Goal: Use online tool/utility: Utilize a website feature to perform a specific function

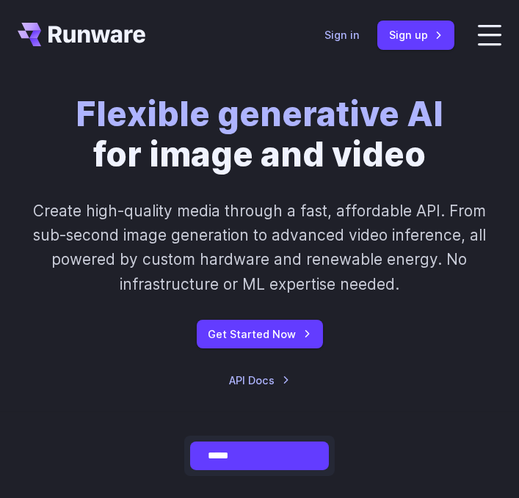
click at [349, 37] on link "Sign in" at bounding box center [341, 34] width 35 height 17
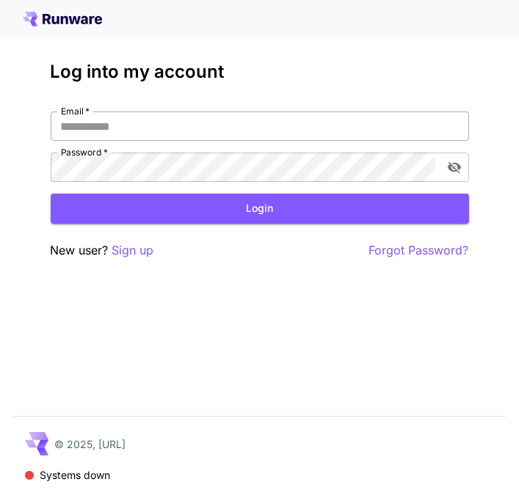
click at [87, 131] on input "Email   *" at bounding box center [260, 126] width 418 height 29
type input "**********"
click button "Login" at bounding box center [260, 209] width 418 height 30
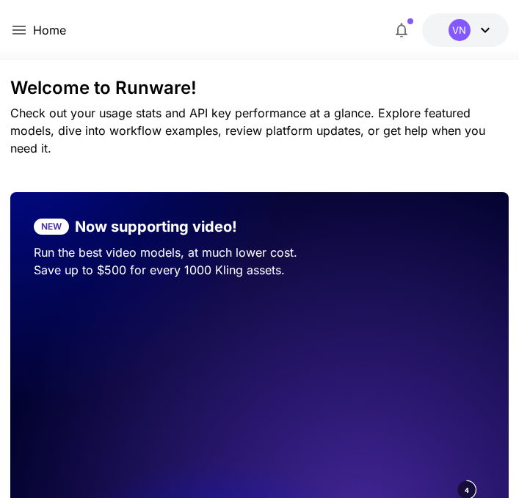
click at [22, 26] on icon at bounding box center [19, 30] width 18 height 18
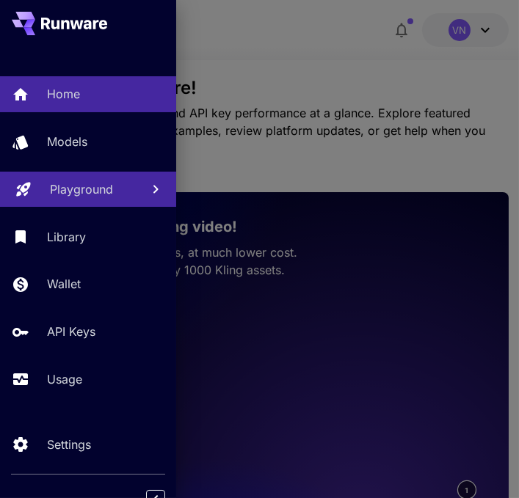
click at [96, 195] on p "Playground" at bounding box center [81, 190] width 63 height 18
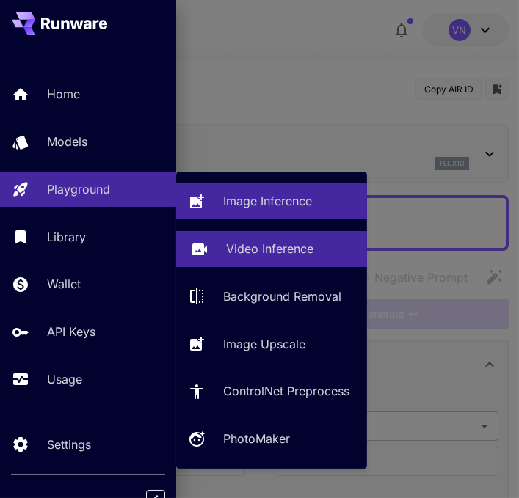
click at [310, 251] on p "Video Inference" at bounding box center [269, 249] width 87 height 18
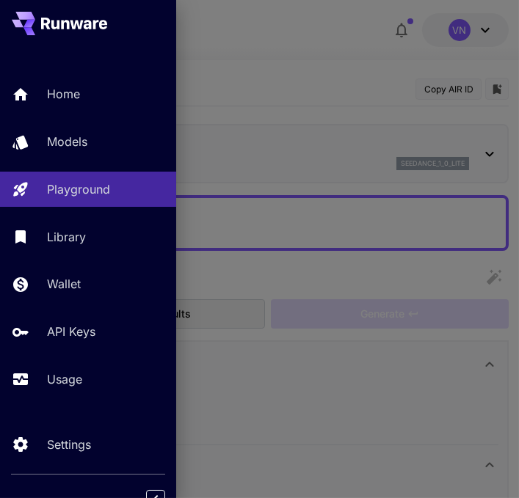
click at [304, 264] on div "Image Upscale" at bounding box center [262, 269] width 97 height 10
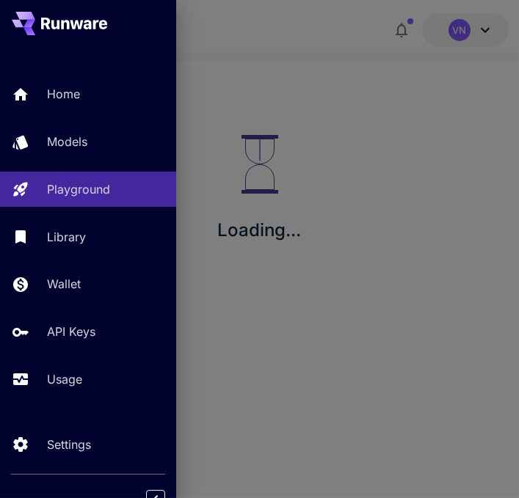
type input "**********"
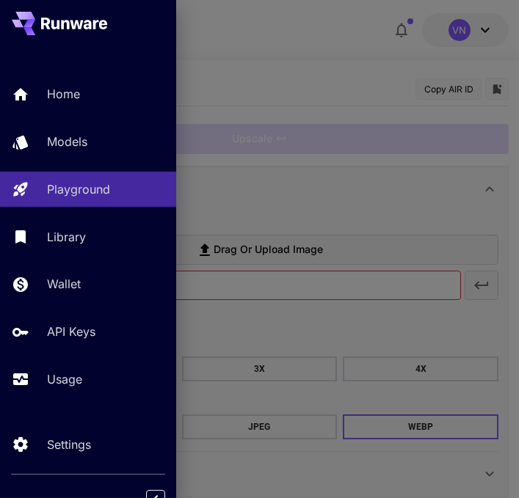
click at [368, 203] on div at bounding box center [259, 249] width 519 height 498
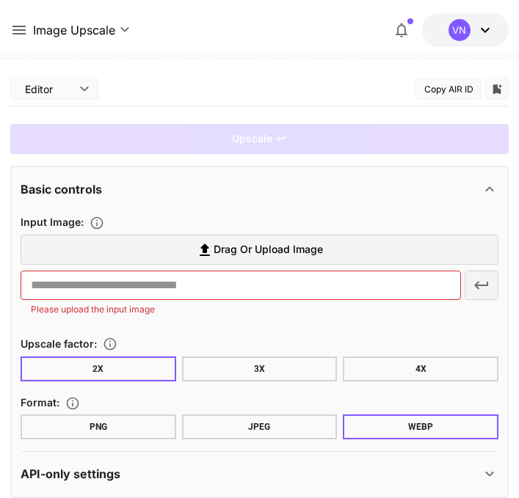
click at [51, 139] on div "Upscale" at bounding box center [259, 139] width 498 height 30
click at [482, 32] on icon at bounding box center [485, 30] width 18 height 18
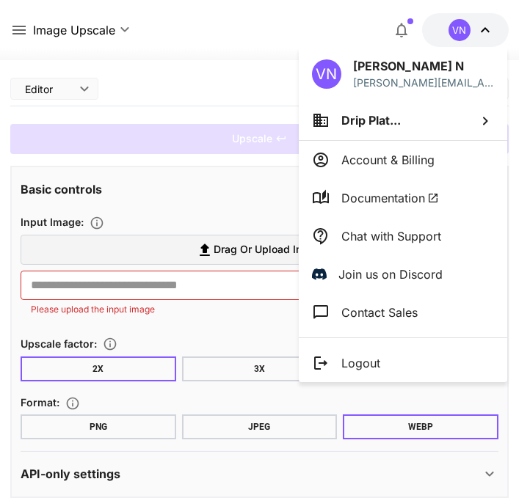
click at [238, 181] on div at bounding box center [259, 249] width 519 height 498
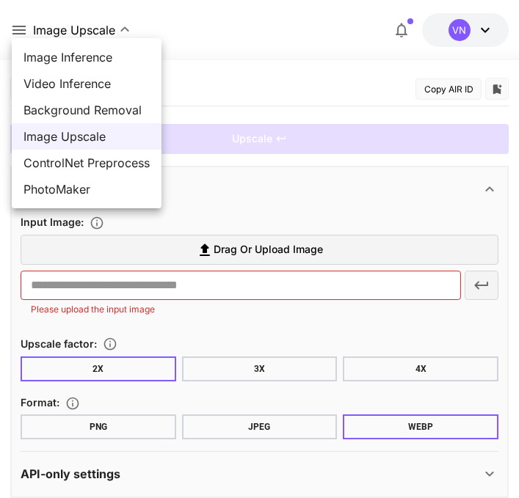
click at [1, 36] on div at bounding box center [259, 249] width 519 height 498
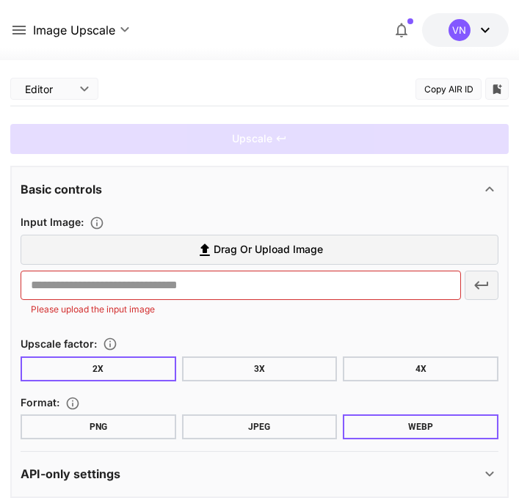
click at [10, 32] on icon at bounding box center [19, 30] width 18 height 18
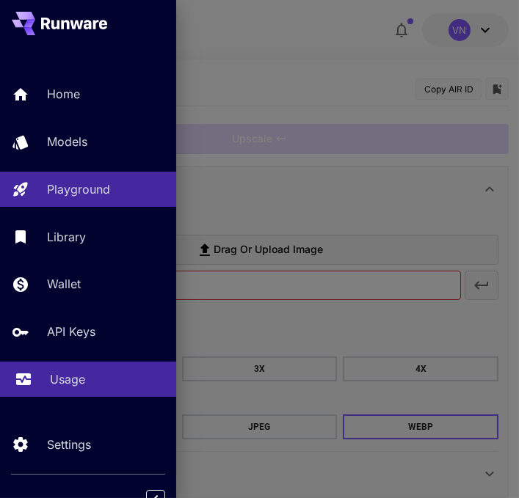
click at [74, 390] on link "Usage" at bounding box center [88, 380] width 176 height 36
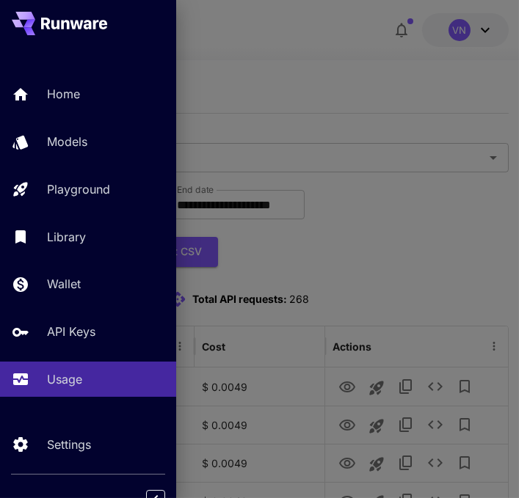
click at [410, 264] on div at bounding box center [259, 249] width 519 height 498
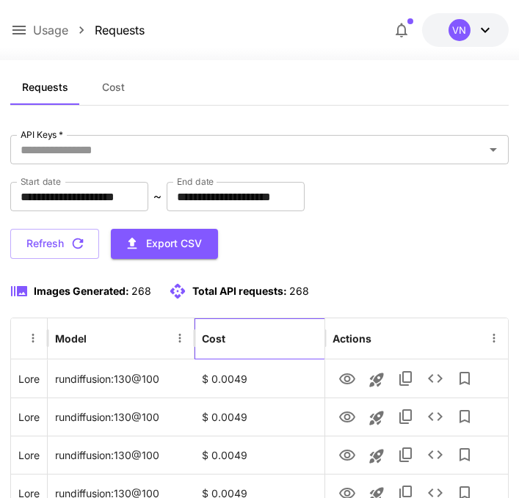
click at [268, 327] on div "Cost" at bounding box center [259, 339] width 115 height 40
click at [271, 341] on div "Cost" at bounding box center [259, 339] width 115 height 40
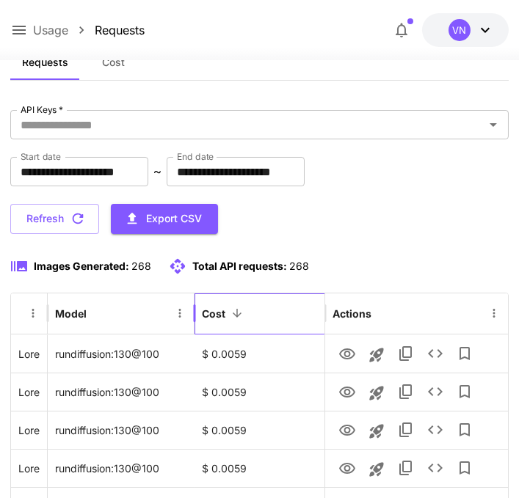
scroll to position [33, 0]
click at [12, 26] on icon at bounding box center [18, 30] width 13 height 9
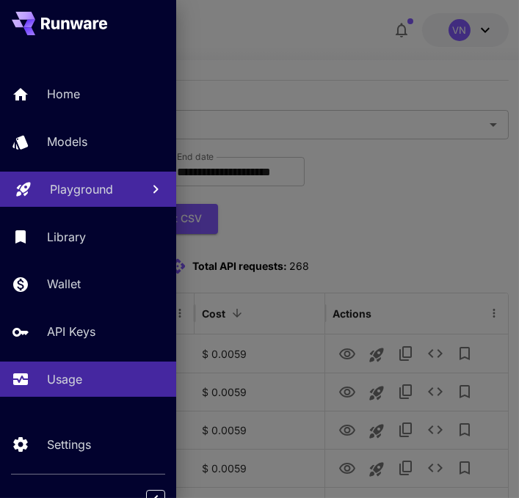
click at [62, 182] on p "Playground" at bounding box center [81, 190] width 63 height 18
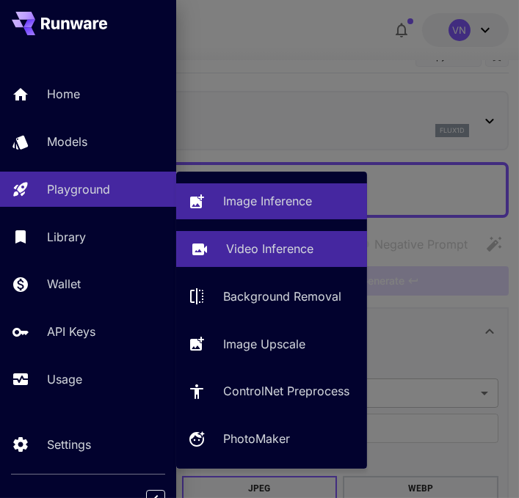
click at [311, 255] on div "Video Inference" at bounding box center [290, 249] width 129 height 18
type input "**********"
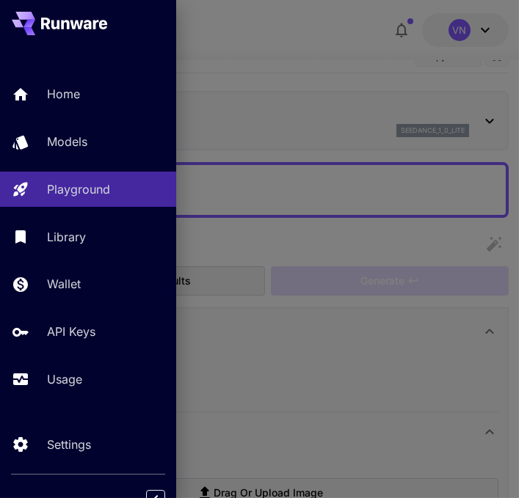
click at [313, 144] on div at bounding box center [259, 249] width 519 height 498
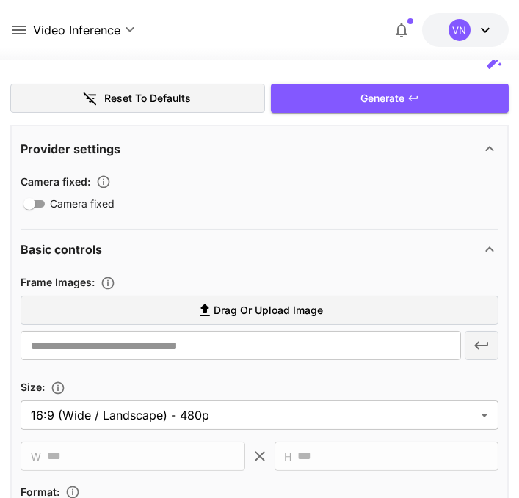
scroll to position [341, 0]
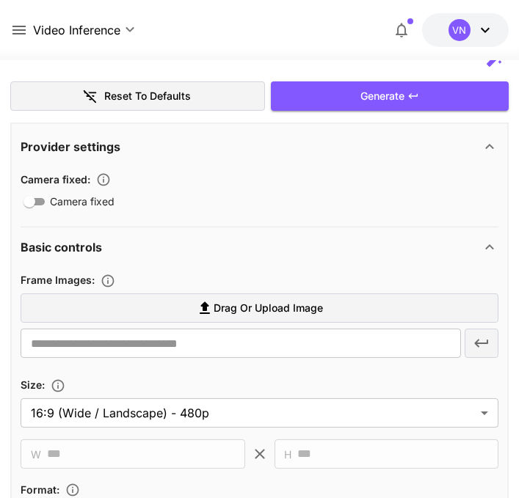
type textarea "**********"
click at [349, 304] on label "Drag or upload image" at bounding box center [260, 309] width 478 height 30
click at [0, 0] on input "Drag or upload image" at bounding box center [0, 0] width 0 height 0
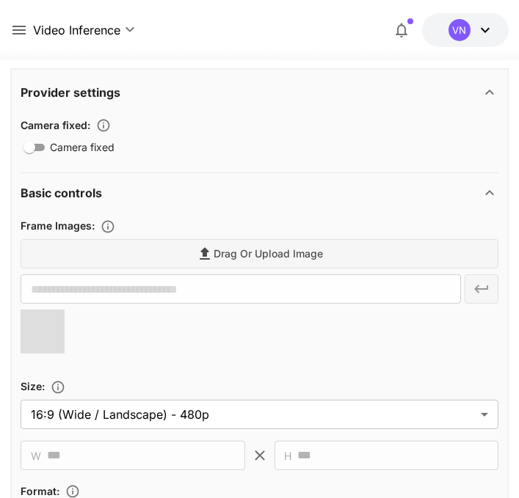
scroll to position [396, 0]
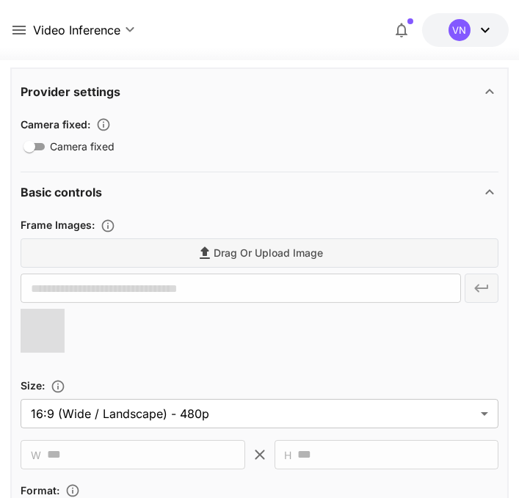
type input "**********"
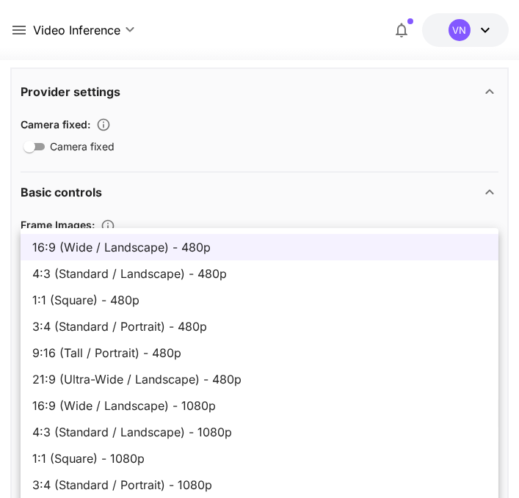
click at [329, 444] on li "4:3 (Standard / Landscape) - 1080p" at bounding box center [260, 432] width 478 height 26
type input "**********"
type input "****"
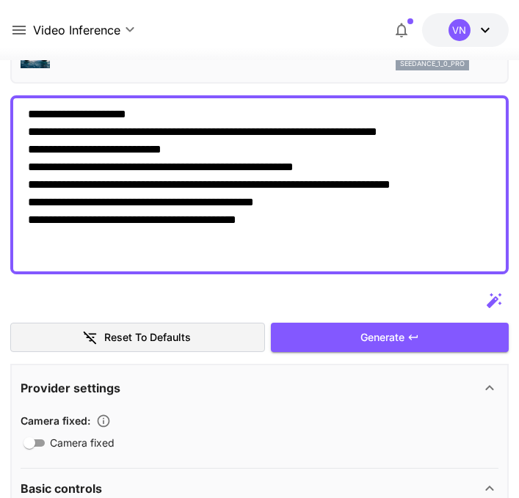
scroll to position [99, 0]
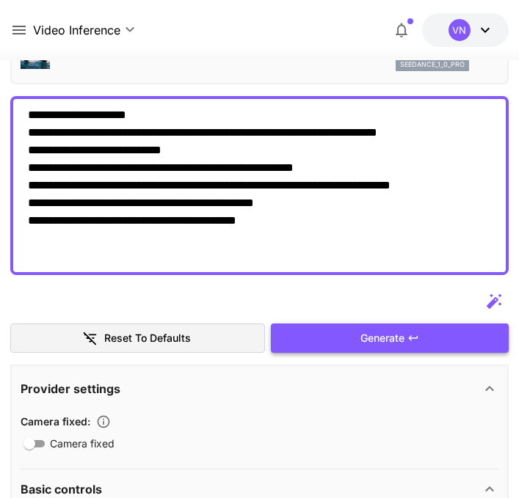
click at [393, 338] on div "Generate" at bounding box center [390, 339] width 238 height 30
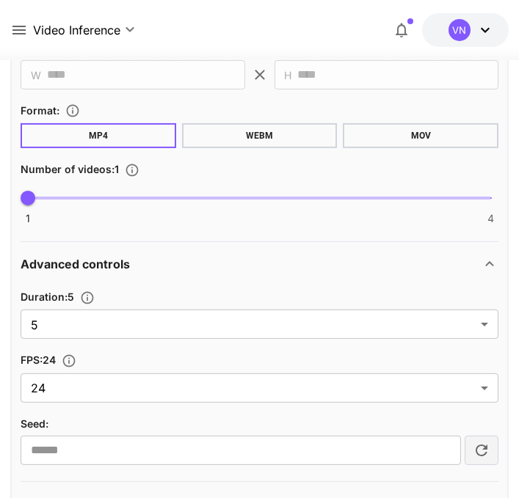
scroll to position [777, 0]
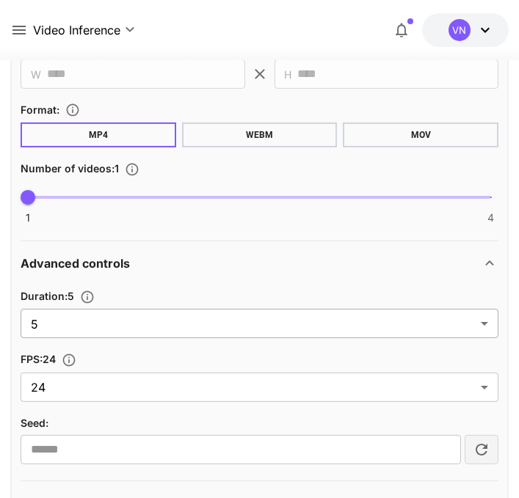
click at [464, 320] on body "**********" at bounding box center [259, 297] width 519 height 2148
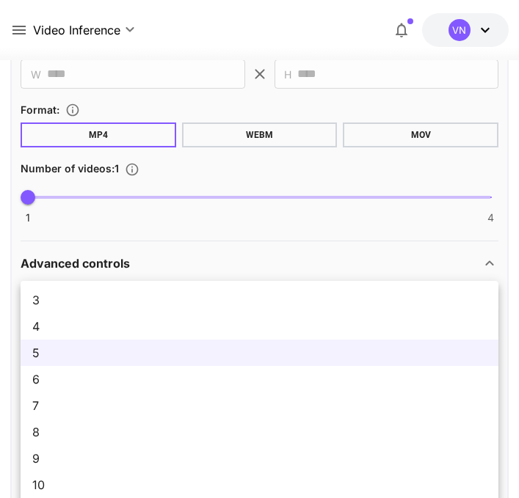
type input "**"
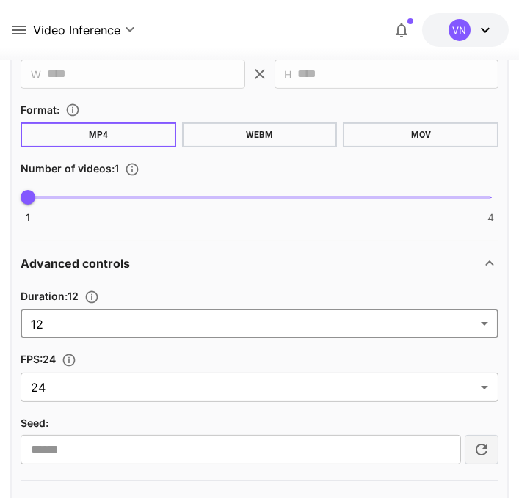
click at [103, 292] on button "Set the number of duration" at bounding box center [92, 297] width 26 height 15
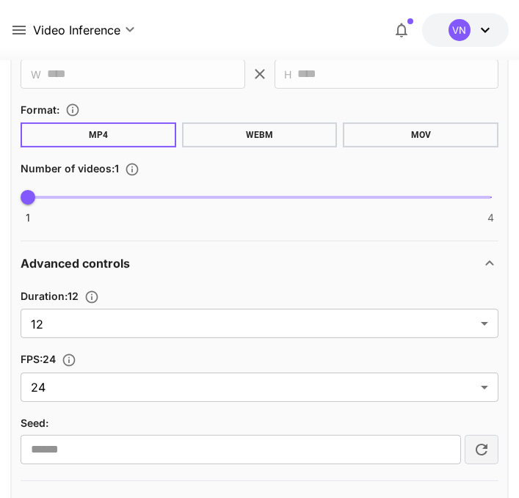
click at [94, 292] on icon "Set the number of duration" at bounding box center [91, 297] width 15 height 15
click at [93, 292] on icon "Set the number of duration" at bounding box center [91, 297] width 15 height 15
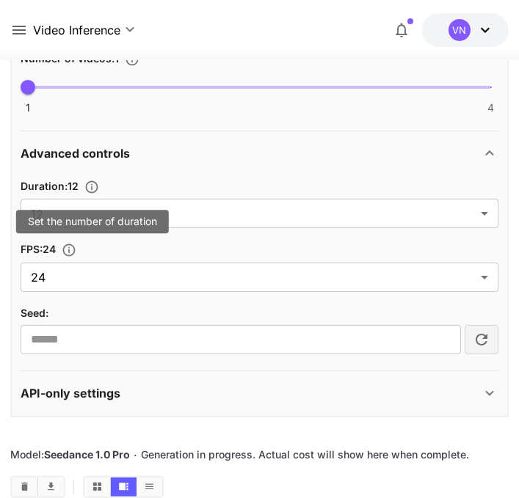
scroll to position [886, 0]
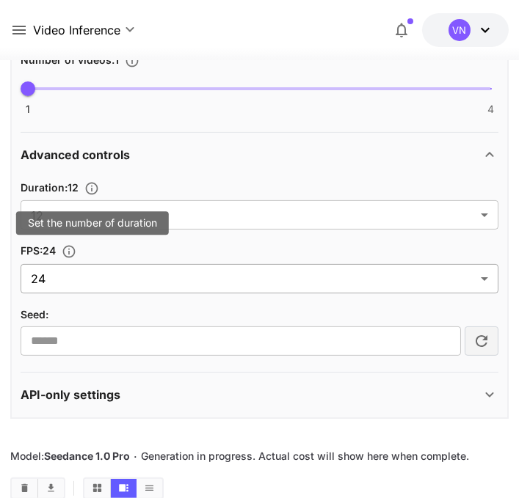
click at [460, 279] on body "**********" at bounding box center [259, 188] width 519 height 2148
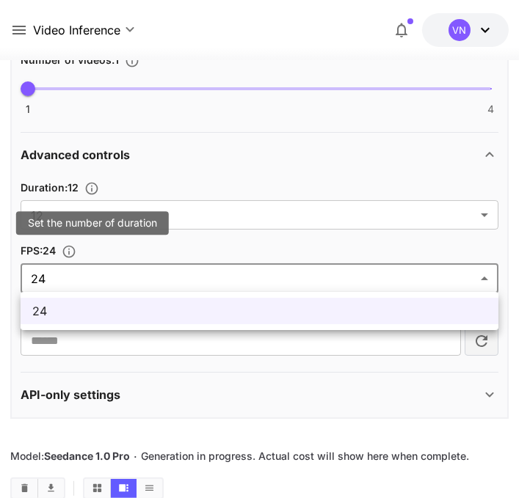
click at [357, 379] on div at bounding box center [259, 249] width 519 height 498
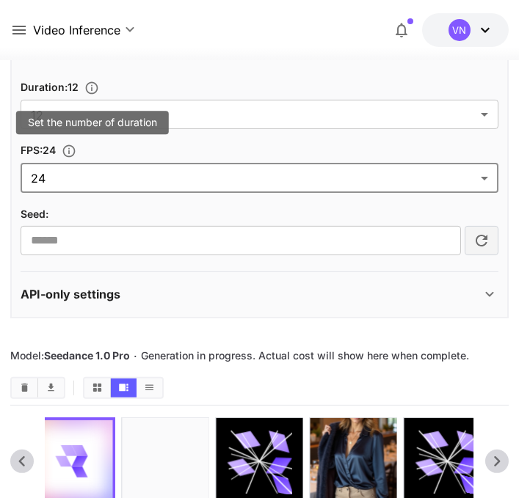
scroll to position [986, 0]
click at [354, 308] on div "API-only settings" at bounding box center [260, 294] width 478 height 35
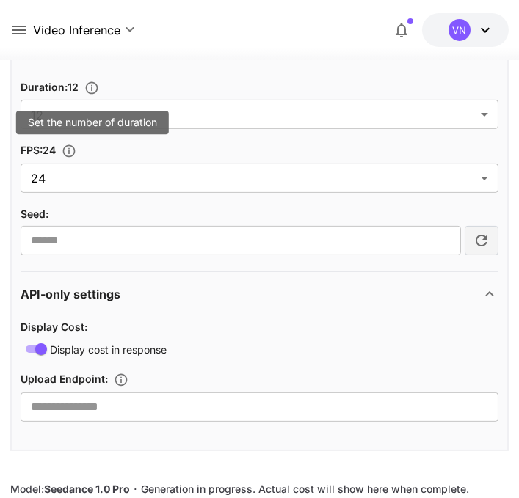
click at [424, 297] on div "API-only settings" at bounding box center [251, 295] width 460 height 18
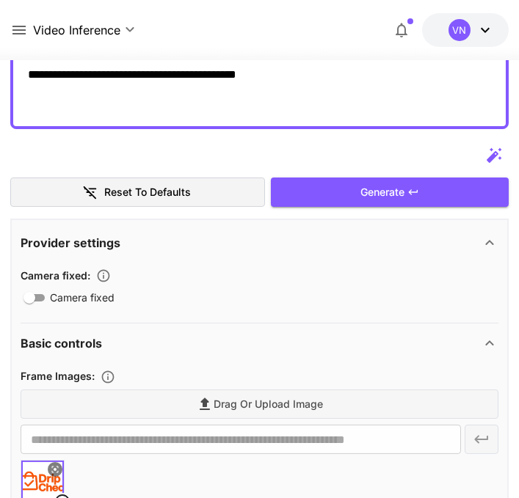
scroll to position [245, 0]
click at [389, 192] on div "Generate" at bounding box center [390, 193] width 238 height 30
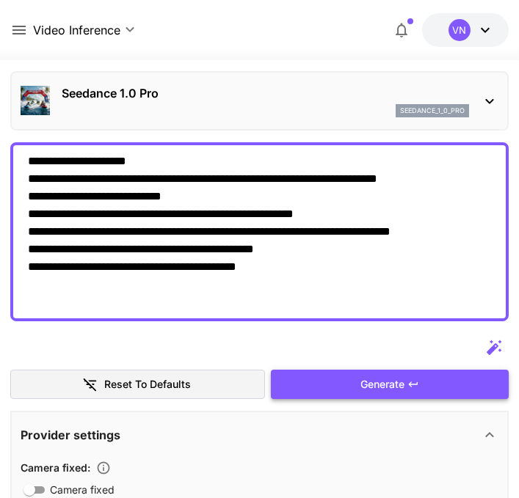
scroll to position [0, 0]
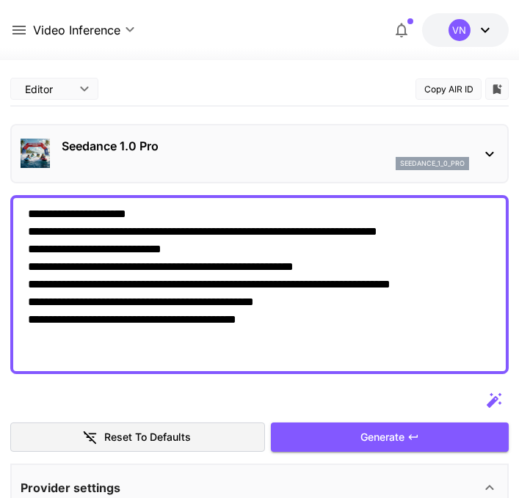
click at [486, 23] on icon at bounding box center [485, 30] width 18 height 18
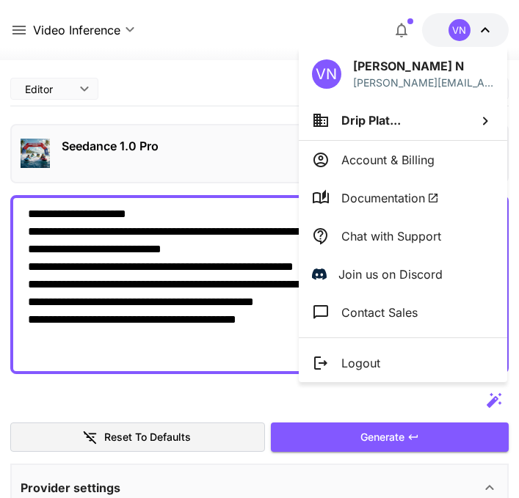
click at [265, 29] on div at bounding box center [259, 249] width 519 height 498
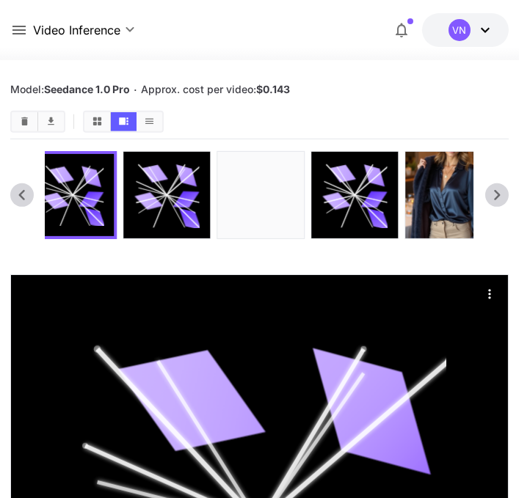
scroll to position [1252, 0]
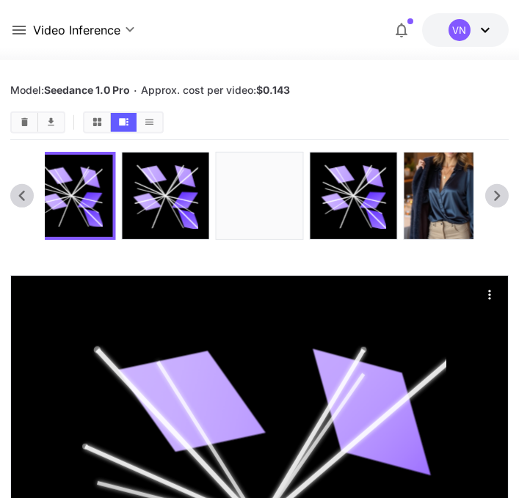
click at [154, 200] on icon at bounding box center [151, 205] width 29 height 18
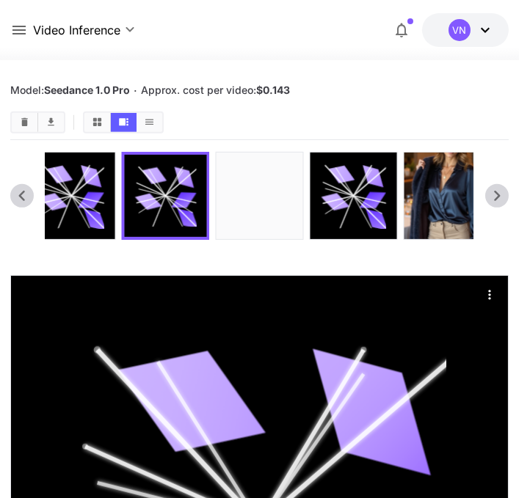
click at [66, 196] on icon at bounding box center [57, 205] width 29 height 18
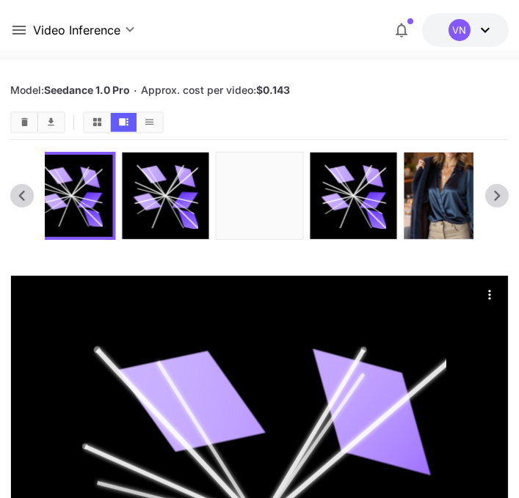
click at [136, 208] on icon at bounding box center [165, 195] width 65 height 65
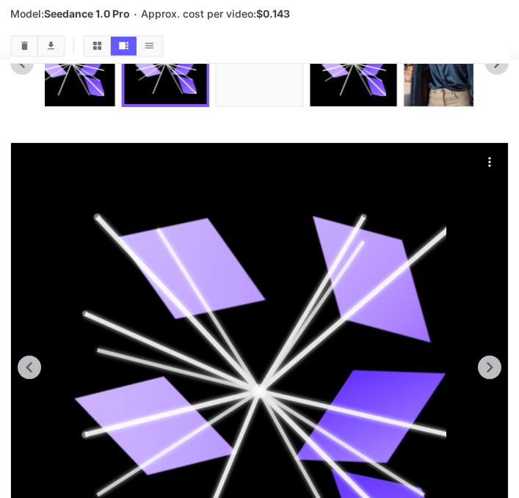
scroll to position [1386, 0]
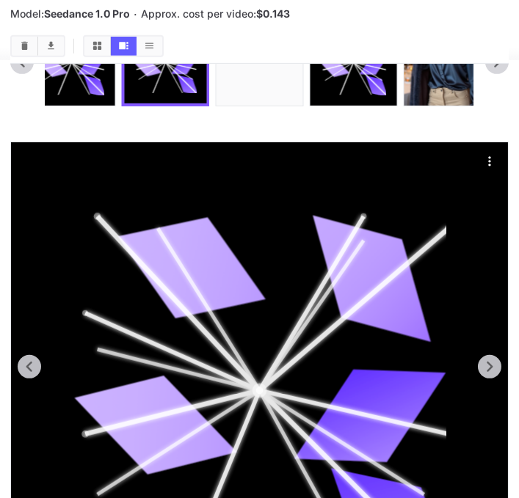
click at [492, 152] on div "Actions" at bounding box center [489, 161] width 15 height 18
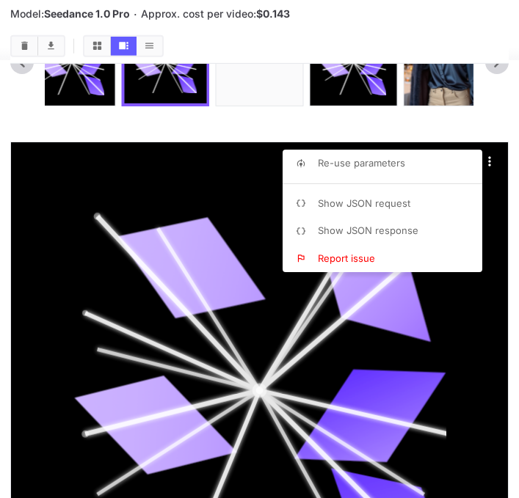
click at [498, 109] on div at bounding box center [259, 249] width 519 height 498
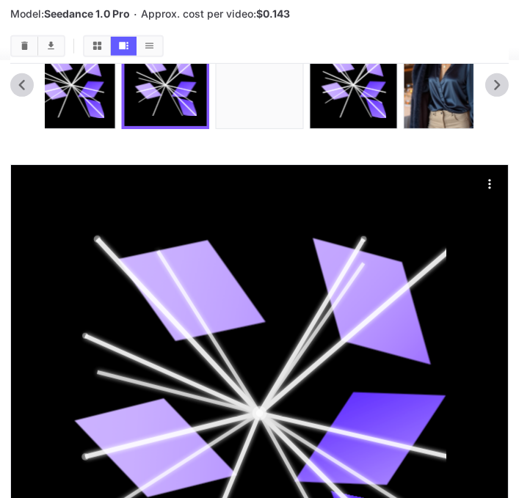
scroll to position [1337, 0]
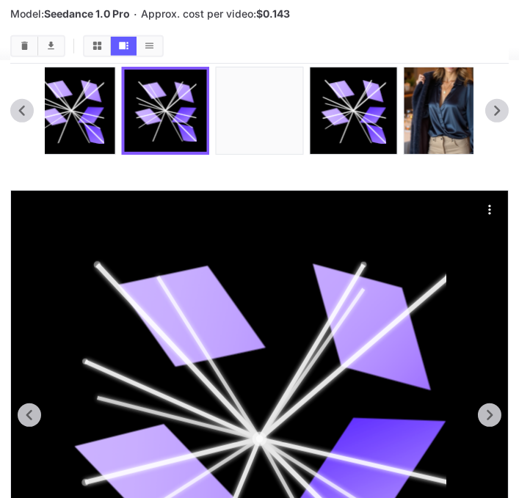
click at [490, 207] on icon "Actions" at bounding box center [489, 210] width 2 height 10
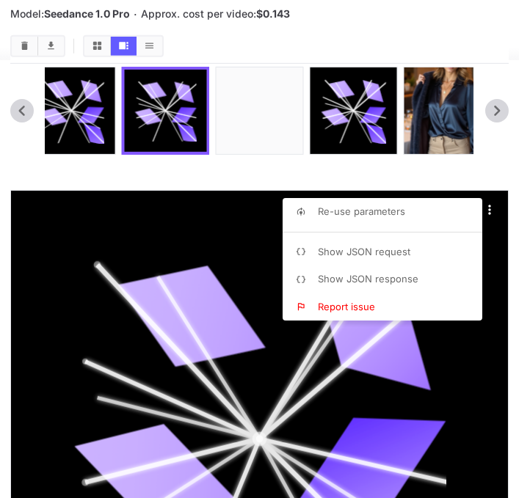
click at [145, 150] on div at bounding box center [259, 249] width 519 height 498
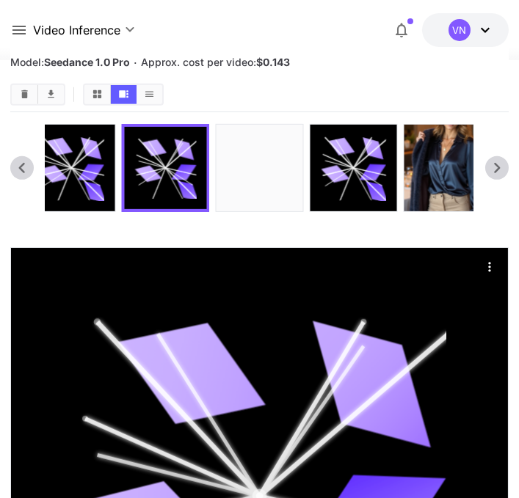
scroll to position [1280, 0]
click at [75, 165] on icon at bounding box center [71, 167] width 65 height 65
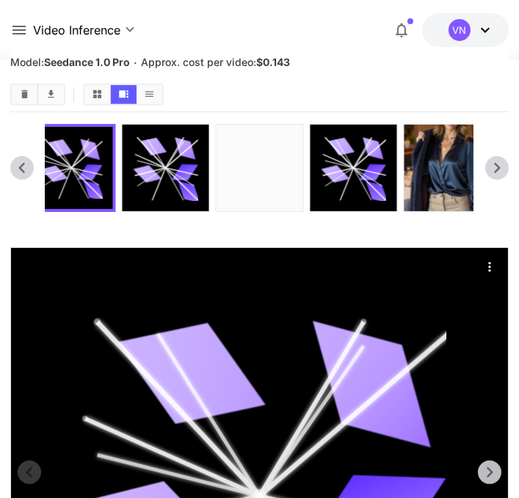
click at [490, 264] on icon "Actions" at bounding box center [489, 267] width 2 height 10
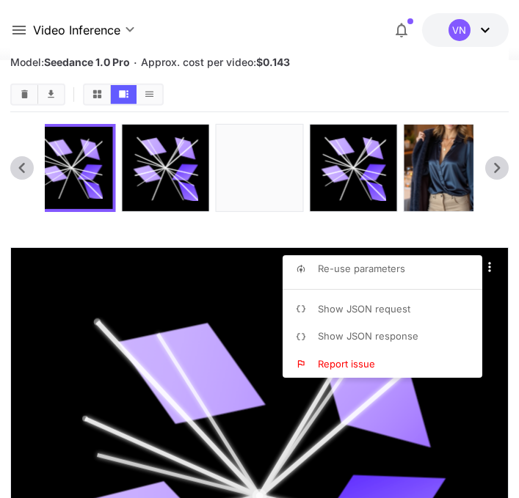
click at [99, 225] on div at bounding box center [259, 249] width 519 height 498
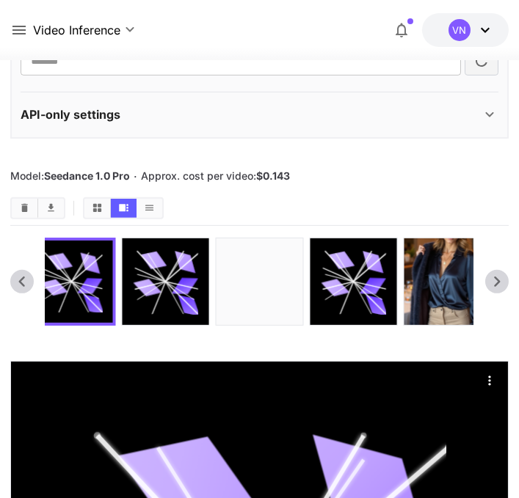
scroll to position [1158, 0]
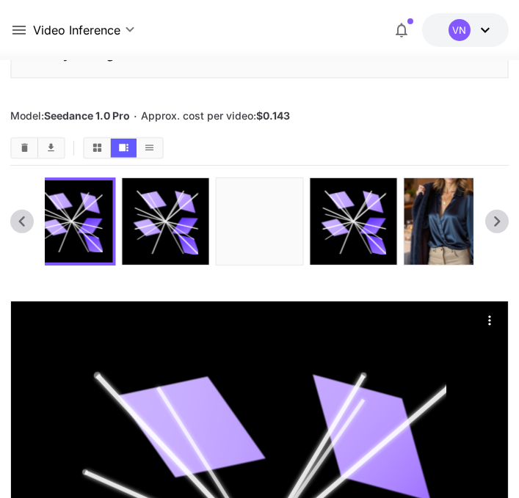
click at [54, 153] on button "Download All" at bounding box center [51, 148] width 26 height 19
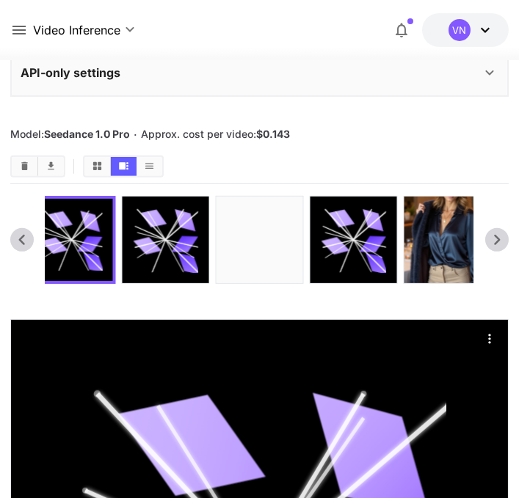
scroll to position [1230, 0]
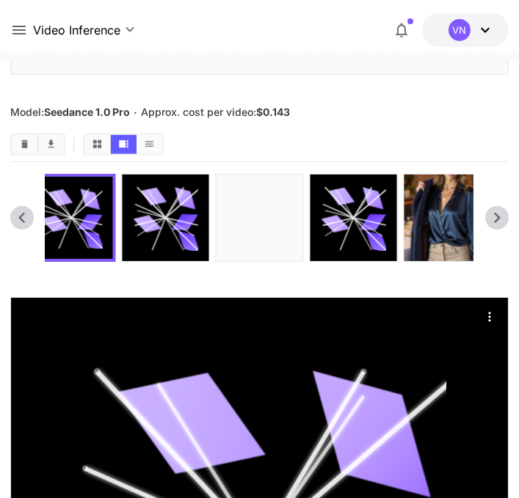
click at [170, 208] on icon at bounding box center [175, 205] width 18 height 26
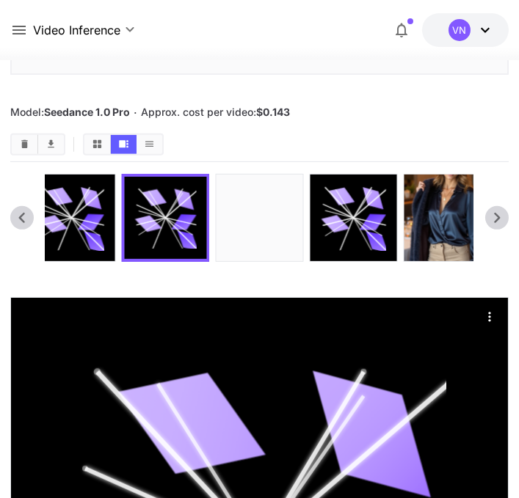
click at [90, 210] on icon at bounding box center [71, 217] width 65 height 65
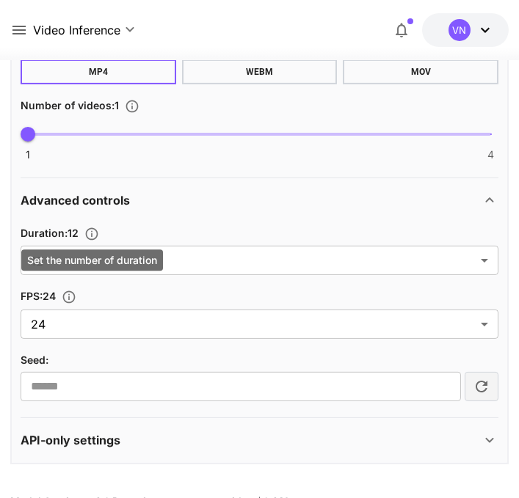
scroll to position [834, 0]
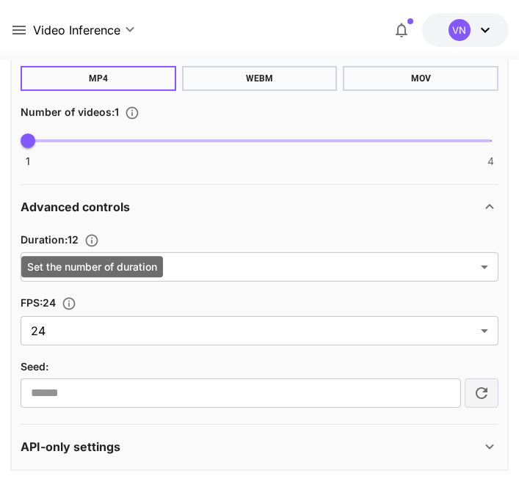
click at [363, 200] on div "Advanced controls" at bounding box center [251, 207] width 460 height 18
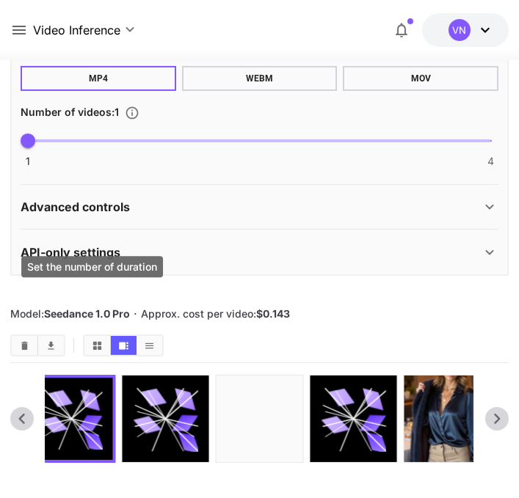
click at [360, 198] on div "Advanced controls" at bounding box center [251, 207] width 460 height 18
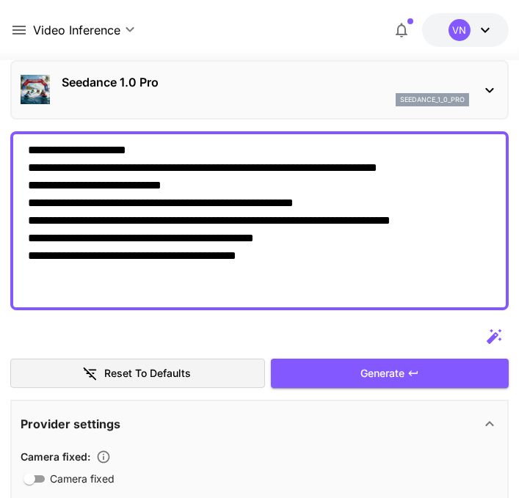
scroll to position [62, 0]
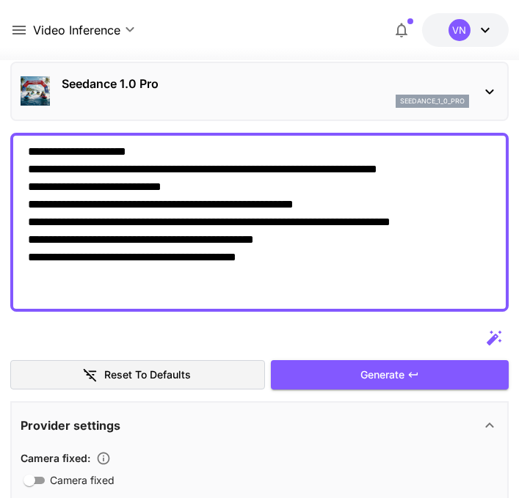
click at [345, 153] on textarea "**********" at bounding box center [259, 222] width 463 height 159
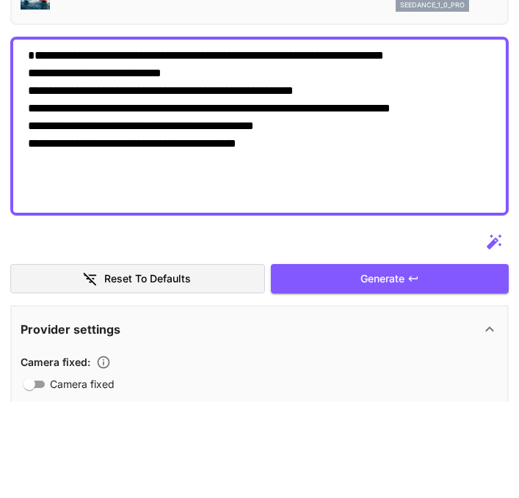
click at [29, 164] on textarea "**********" at bounding box center [259, 222] width 463 height 159
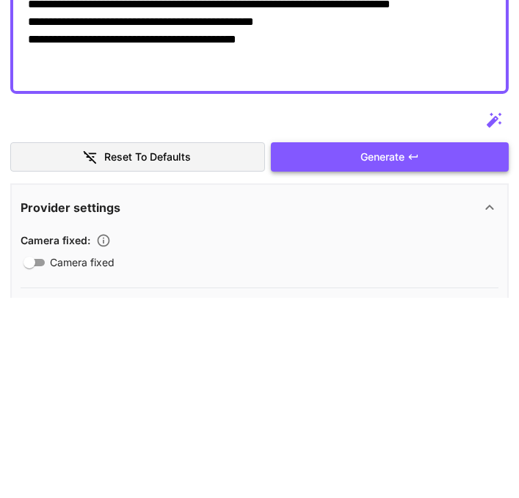
type textarea "**********"
click at [382, 360] on div "Generate" at bounding box center [390, 358] width 238 height 30
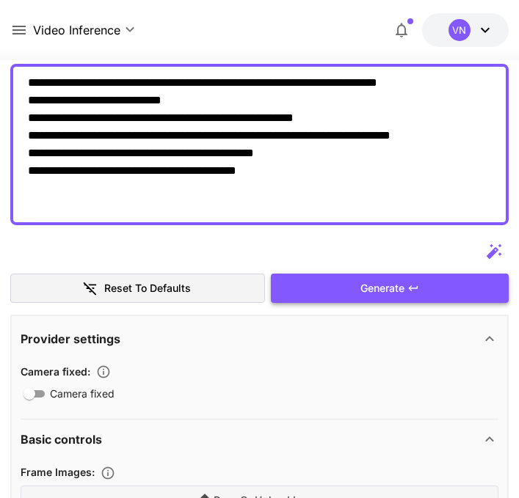
scroll to position [134, 0]
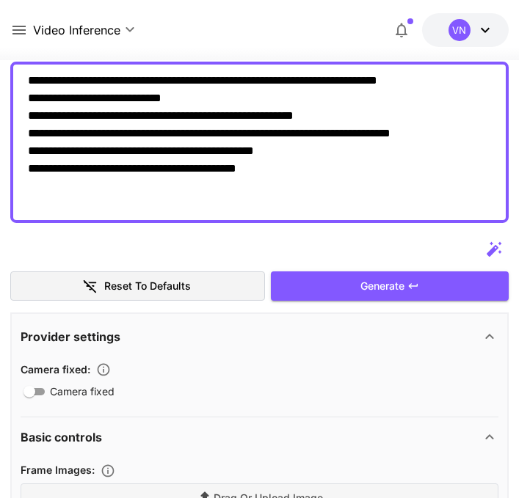
click at [491, 250] on icon "button" at bounding box center [494, 248] width 15 height 15
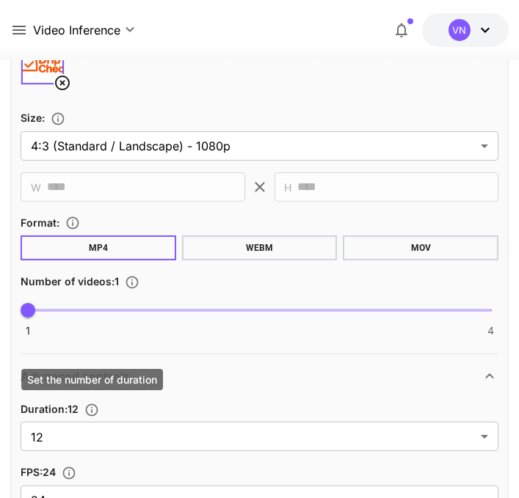
scroll to position [673, 0]
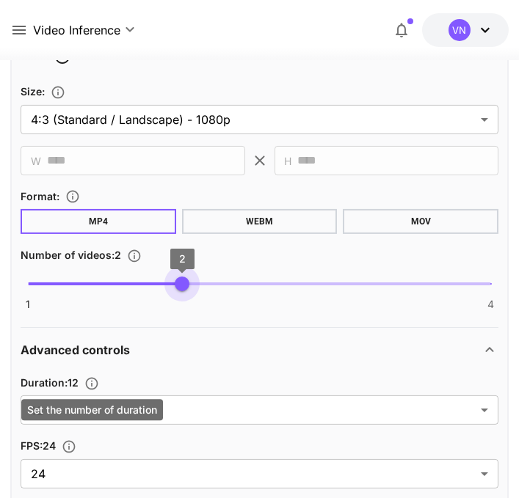
type input "*"
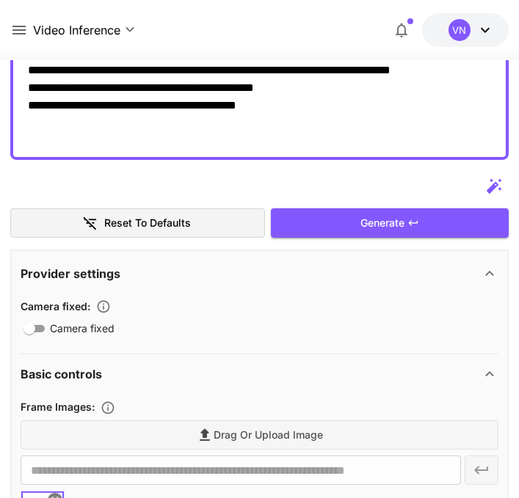
scroll to position [0, 0]
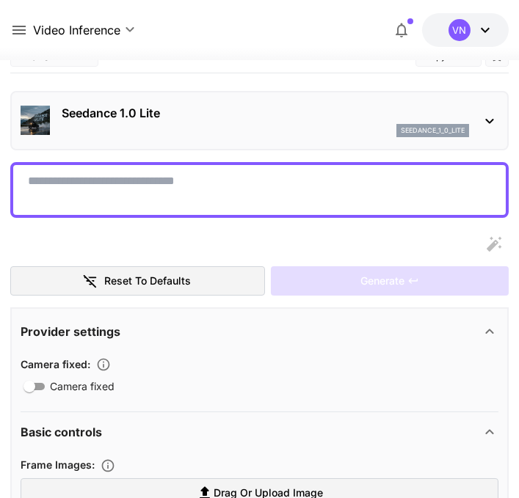
scroll to position [32, 0]
